Goal: Task Accomplishment & Management: Manage account settings

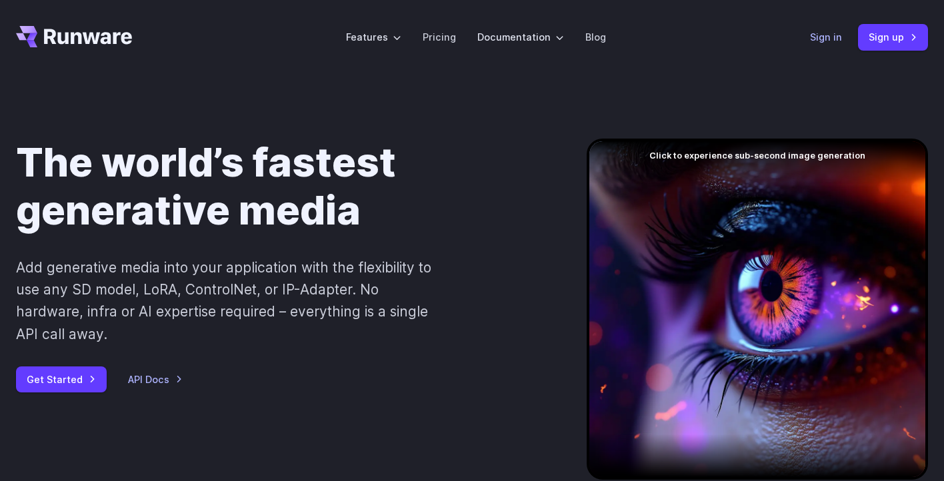
click at [821, 41] on link "Sign in" at bounding box center [826, 36] width 32 height 15
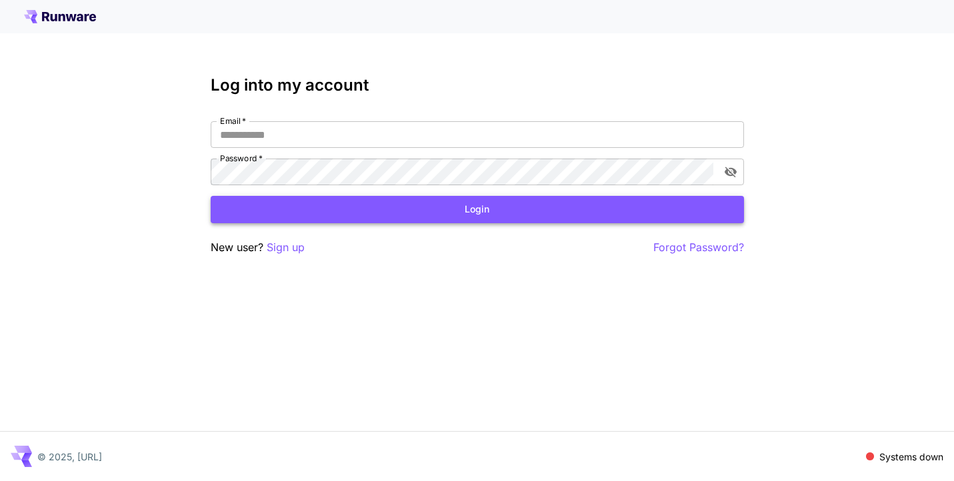
type input "**********"
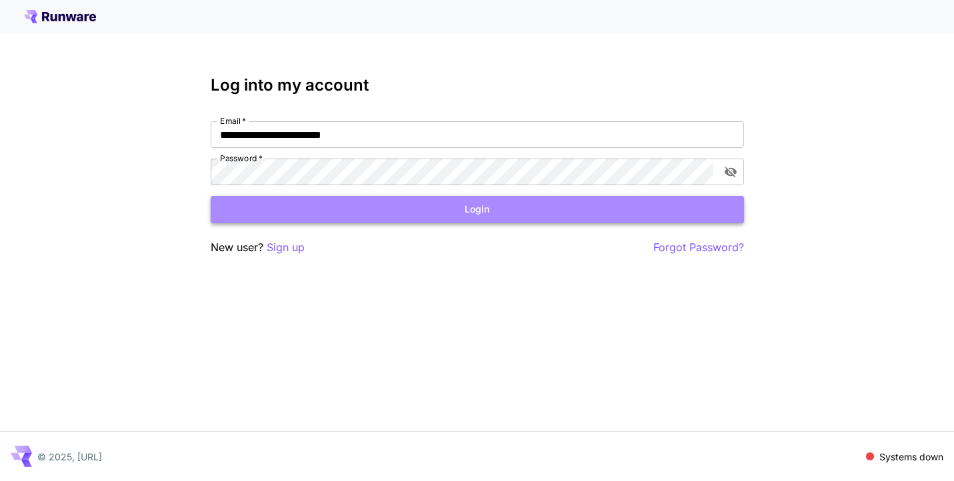
click at [475, 209] on button "Login" at bounding box center [477, 209] width 533 height 27
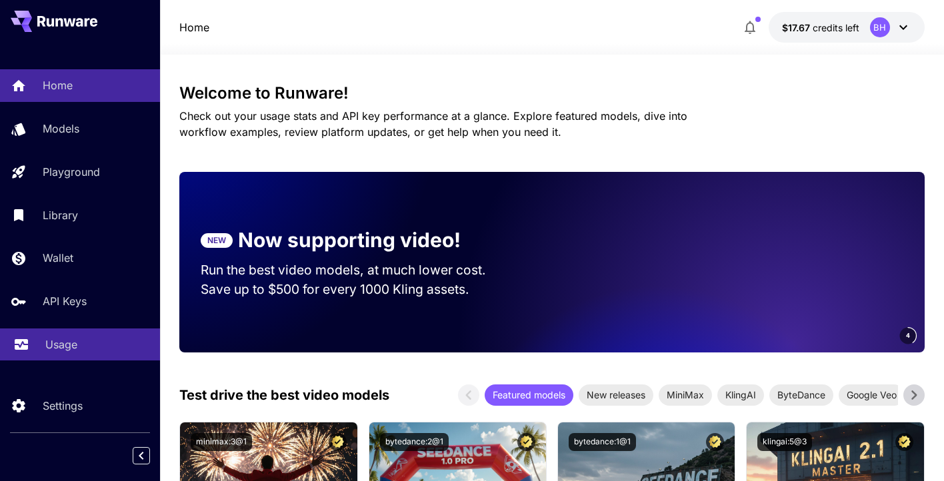
click at [48, 340] on p "Usage" at bounding box center [61, 345] width 32 height 16
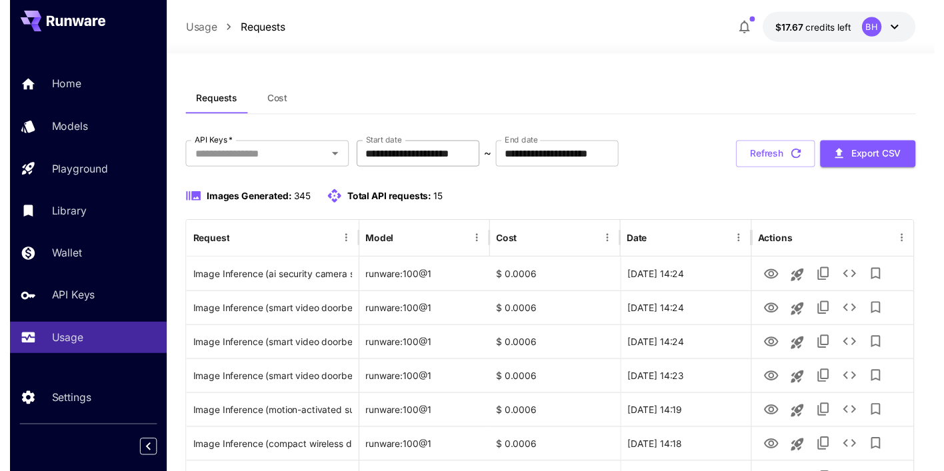
scroll to position [67, 0]
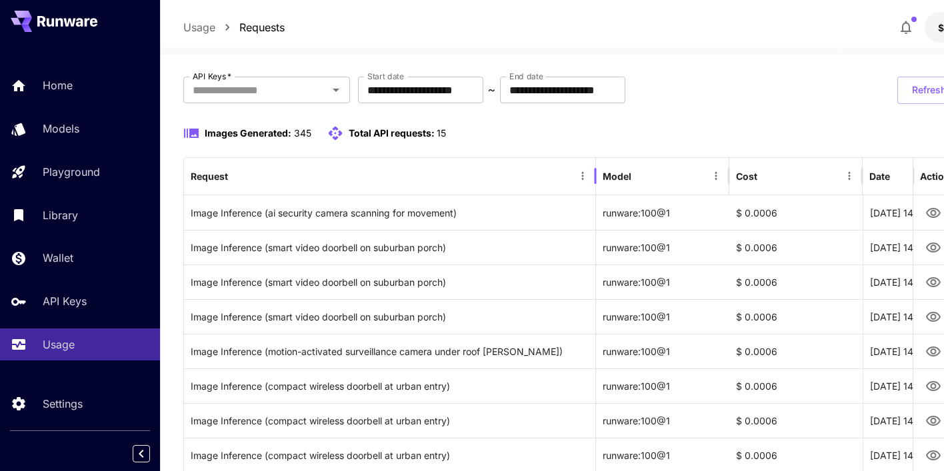
drag, startPoint x: 356, startPoint y: 181, endPoint x: 595, endPoint y: 193, distance: 239.5
click at [595, 193] on div at bounding box center [595, 175] width 7 height 37
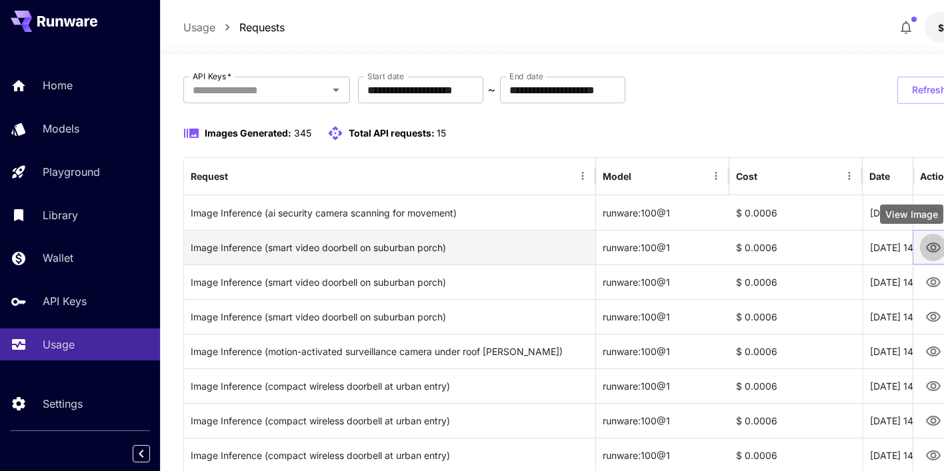
click at [934, 247] on icon "View Image" at bounding box center [932, 248] width 16 height 16
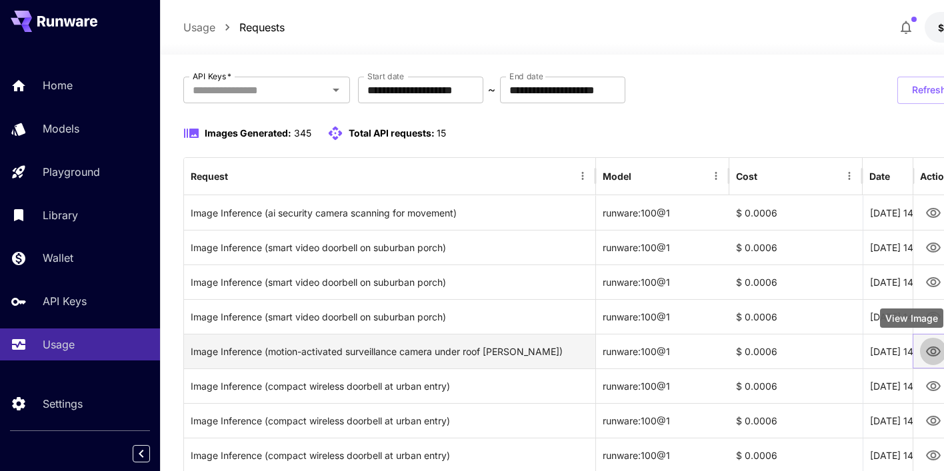
click at [930, 350] on icon "View Image" at bounding box center [932, 352] width 15 height 10
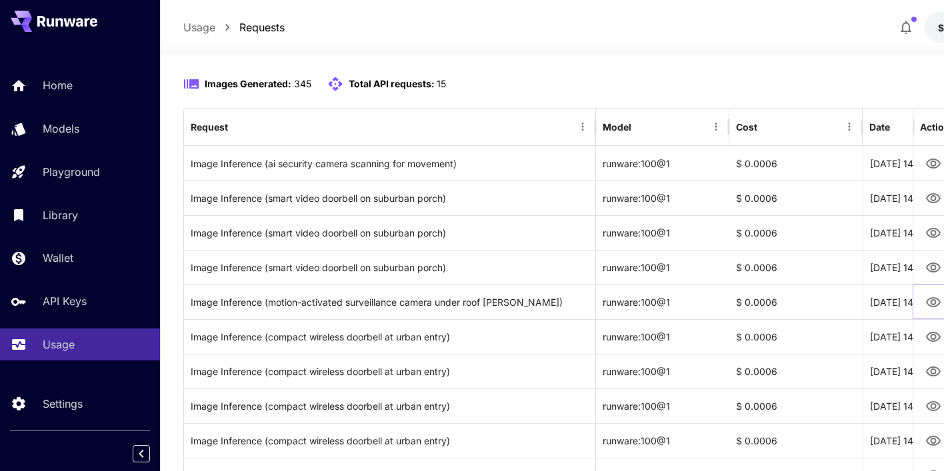
scroll to position [267, 0]
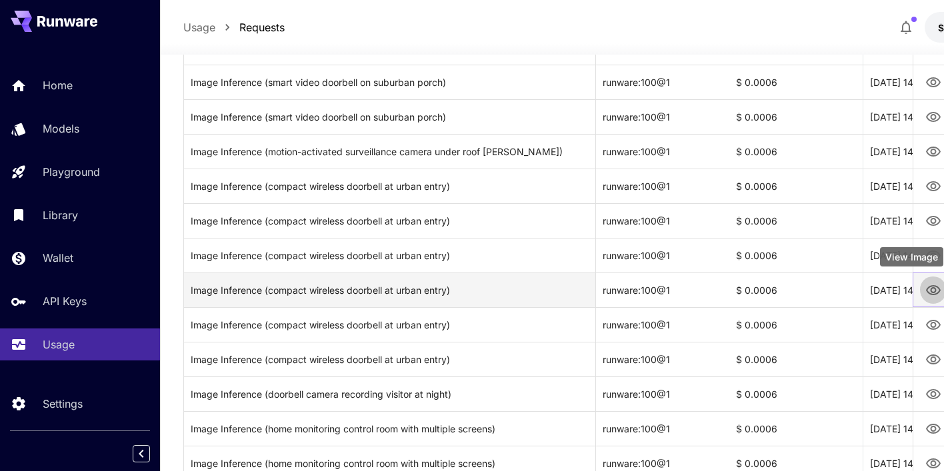
click at [942, 284] on button "View Image" at bounding box center [932, 289] width 27 height 27
click at [930, 291] on icon "View Image" at bounding box center [932, 290] width 15 height 10
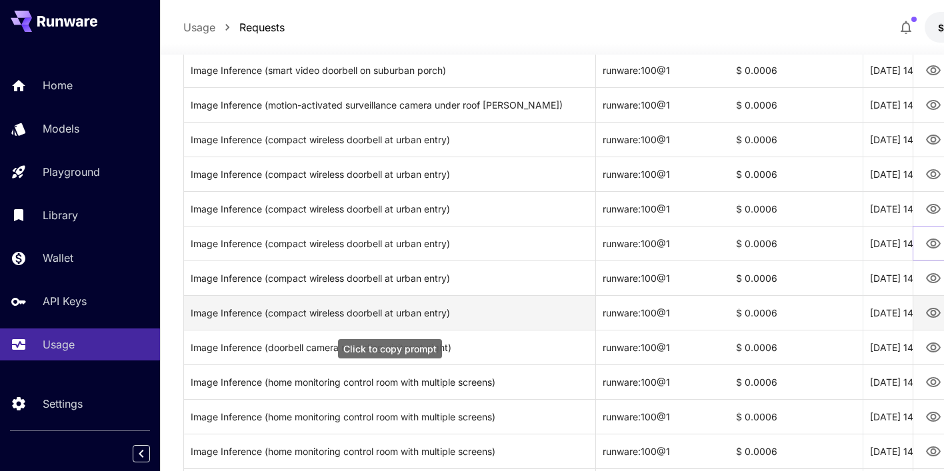
scroll to position [333, 0]
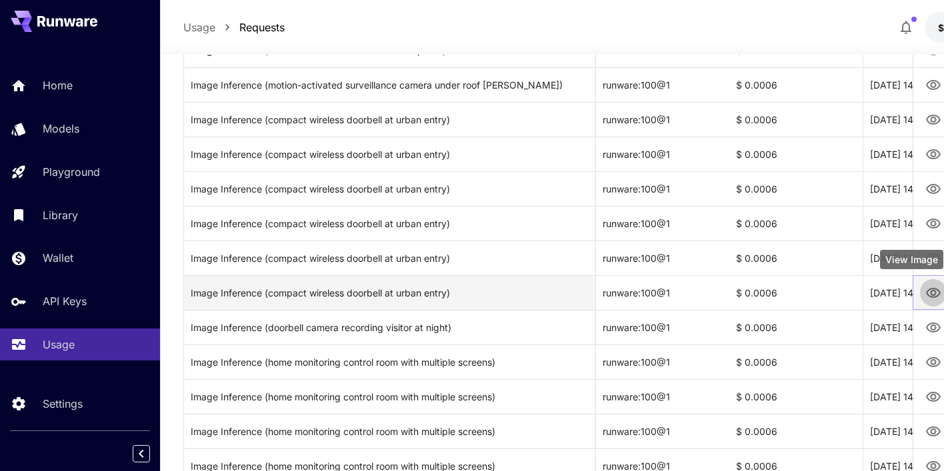
click at [936, 292] on icon "View Image" at bounding box center [932, 293] width 16 height 16
